Goal: Browse casually: Explore the website without a specific task or goal

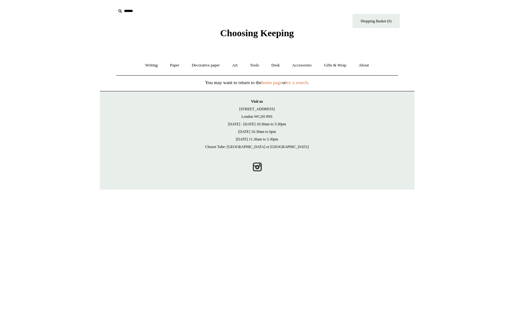
click at [23, 148] on html "Menu Choosing Keeping * Shipping Information Shopping Basket (0) * ⤺ + +" at bounding box center [257, 95] width 514 height 190
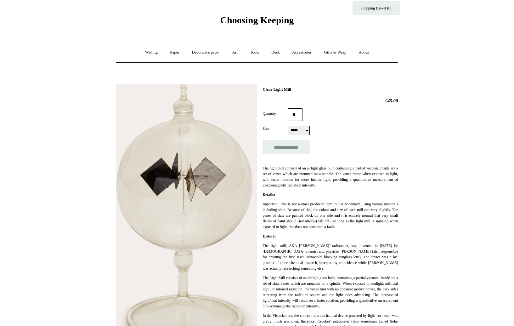
scroll to position [13, 0]
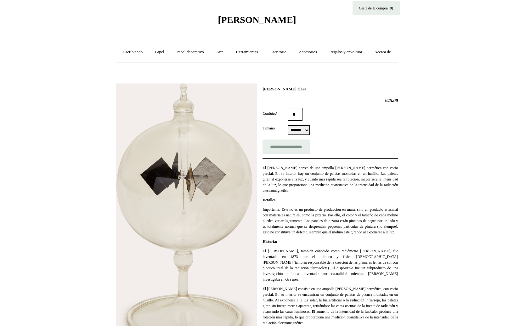
click at [276, 102] on div "**********" at bounding box center [257, 286] width 282 height 415
copy div "Molino de luz clara"
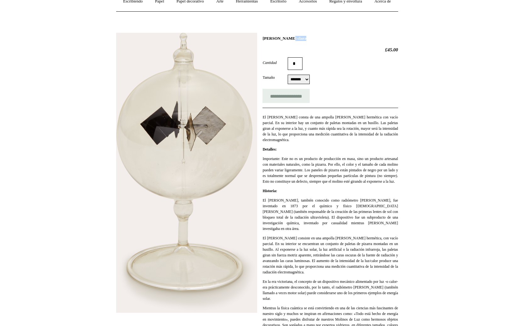
scroll to position [0, 0]
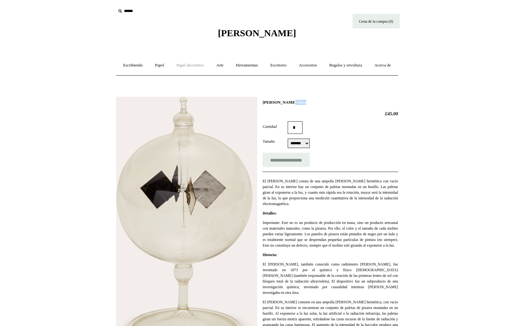
click at [189, 66] on font "Papel decorativo" at bounding box center [190, 65] width 27 height 5
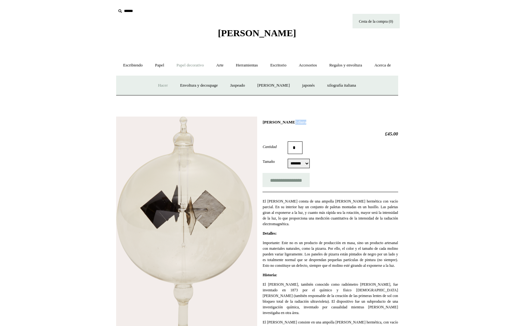
click at [158, 88] on font "Hacer" at bounding box center [163, 85] width 10 height 5
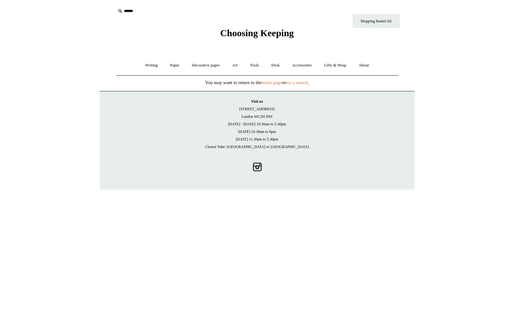
drag, startPoint x: 268, startPoint y: 46, endPoint x: 267, endPoint y: 40, distance: 6.4
click at [268, 45] on body "Menu Choosing Keeping * Shipping Information Shopping Basket (0) * ⤺ +" at bounding box center [257, 95] width 315 height 190
click at [267, 38] on div "Choosing Keeping" at bounding box center [257, 19] width 315 height 39
click at [262, 31] on span "Choosing Keeping" at bounding box center [257, 33] width 74 height 10
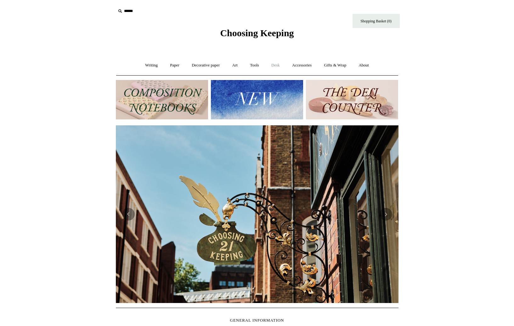
click at [281, 62] on link "Desk +" at bounding box center [276, 65] width 20 height 17
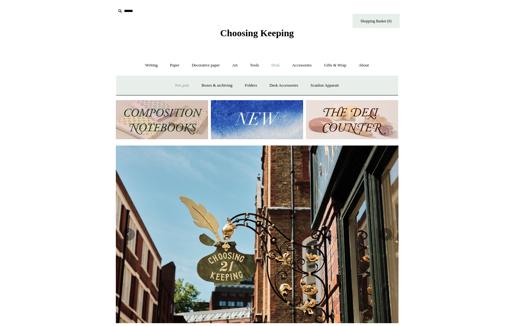
click at [183, 85] on link "Pen pots" at bounding box center [182, 85] width 25 height 17
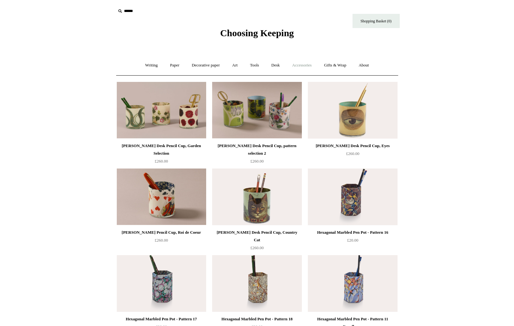
click at [310, 62] on link "Accessories +" at bounding box center [301, 65] width 31 height 17
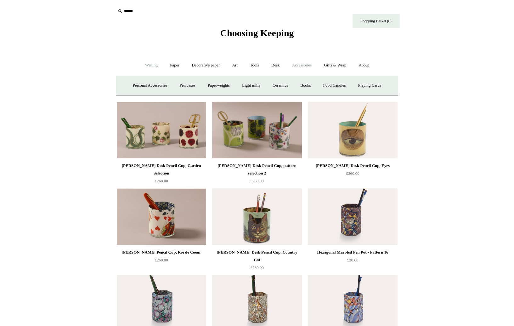
click at [149, 68] on link "Writing +" at bounding box center [151, 65] width 24 height 17
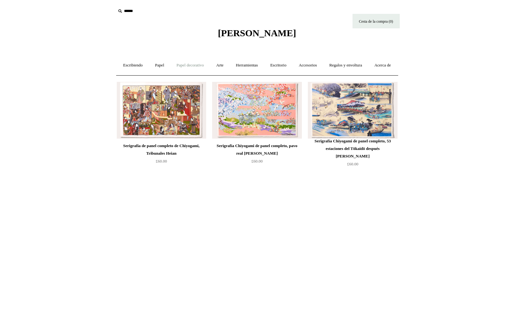
click at [204, 67] on font "Papel decorativo" at bounding box center [190, 65] width 27 height 5
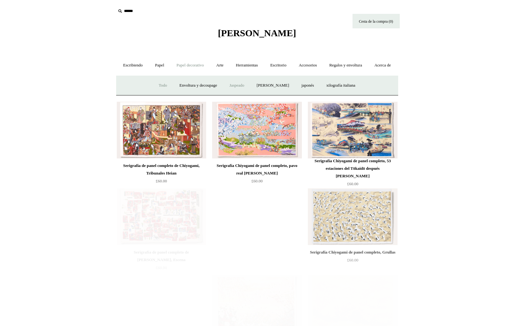
click at [236, 88] on font "Jaspeado" at bounding box center [237, 85] width 15 height 5
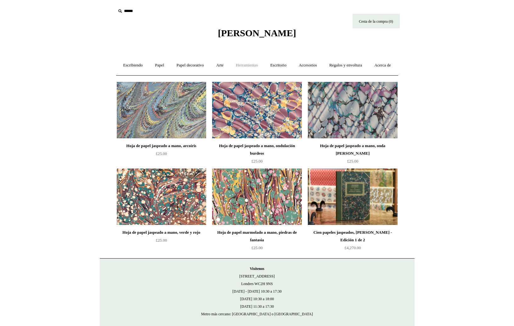
click at [254, 63] on font "Herramientas" at bounding box center [247, 65] width 22 height 5
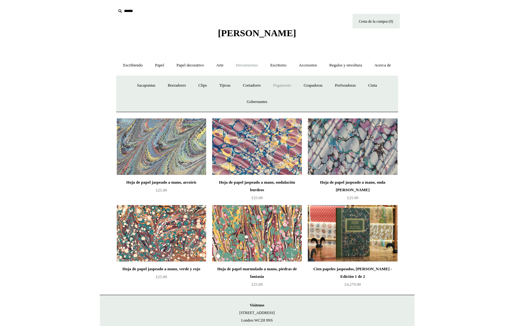
click at [278, 94] on link "Pegamento" at bounding box center [283, 85] width 30 height 17
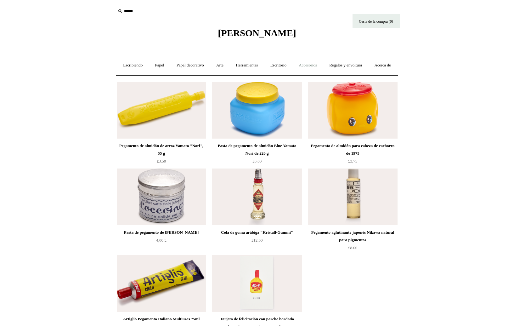
click at [317, 63] on font "Accesorios" at bounding box center [308, 65] width 18 height 5
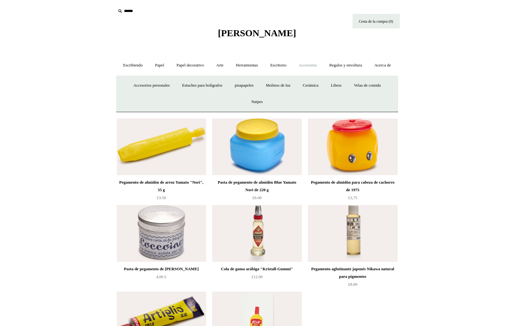
click at [383, 161] on img at bounding box center [352, 146] width 89 height 57
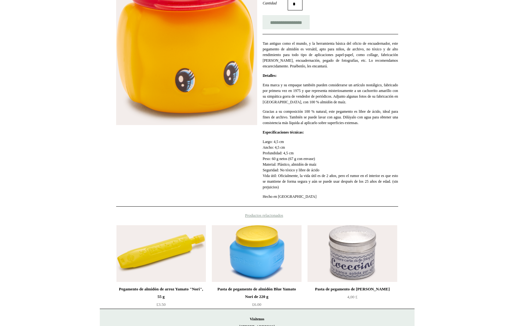
scroll to position [221, 0]
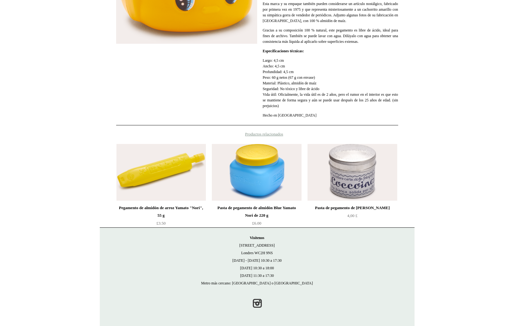
click at [59, 189] on html "Menú Elegir Mantener * Información de envío Cesta de la compra (0) * ⤺" at bounding box center [257, 60] width 514 height 530
